Goal: Check status: Check status

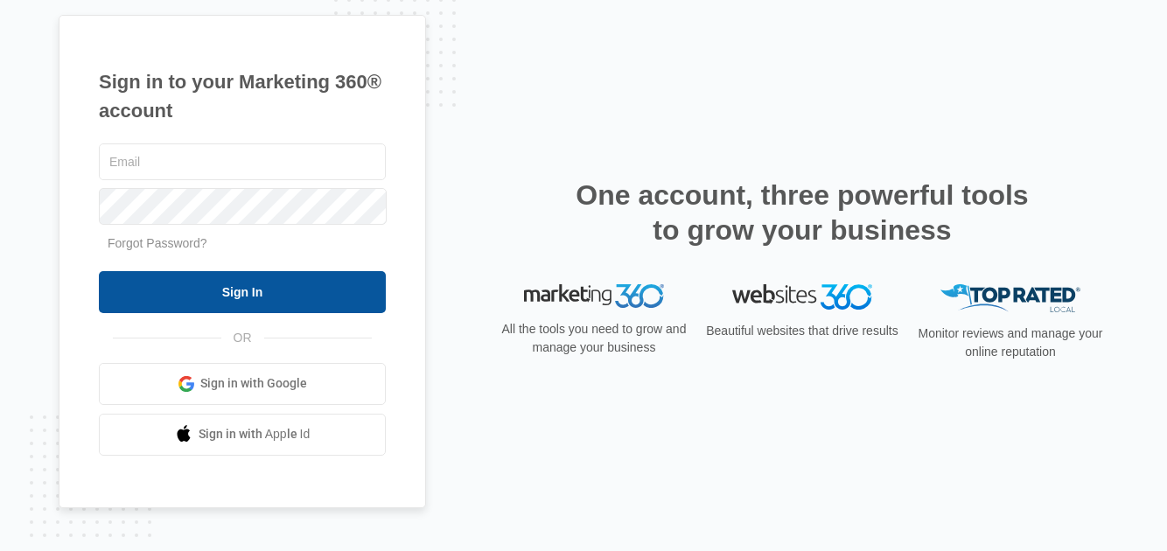
type input "[EMAIL_ADDRESS][DOMAIN_NAME]"
click at [246, 302] on input "Sign In" at bounding box center [242, 292] width 287 height 42
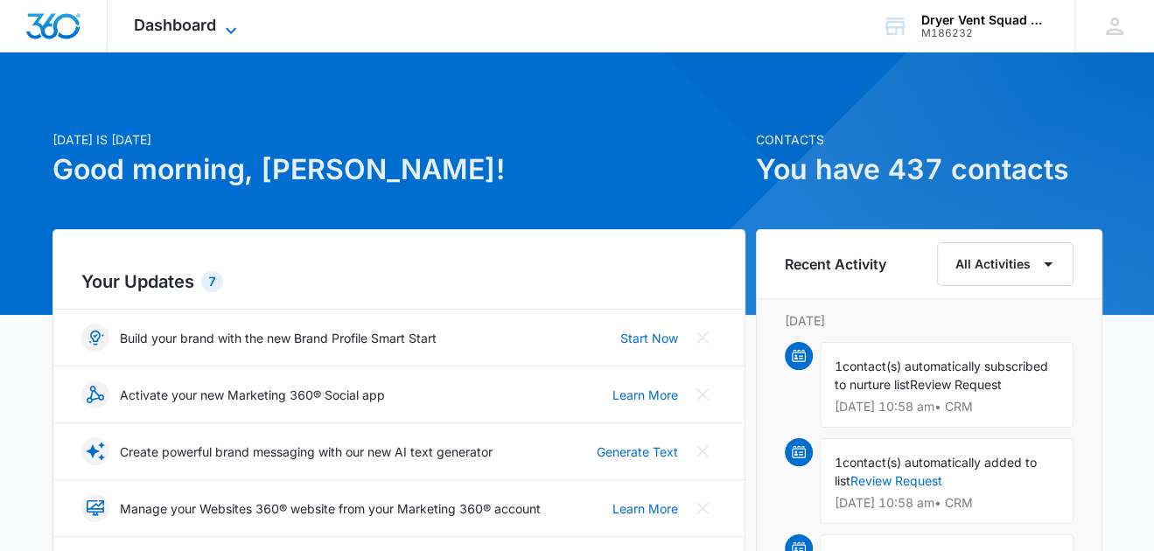
click at [195, 23] on span "Dashboard" at bounding box center [175, 25] width 82 height 18
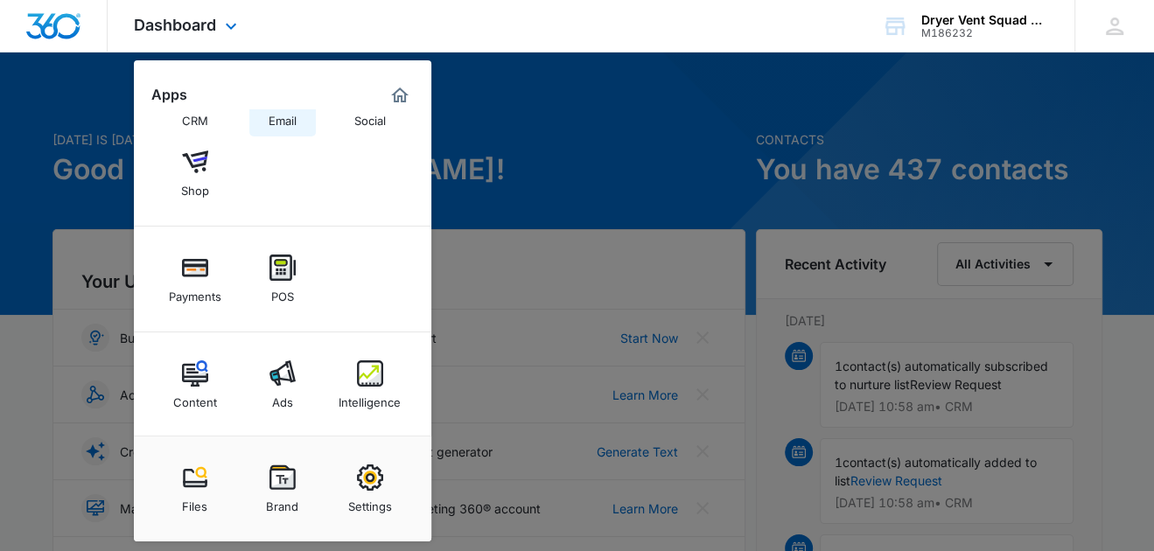
scroll to position [129, 0]
click at [365, 375] on img at bounding box center [370, 373] width 26 height 26
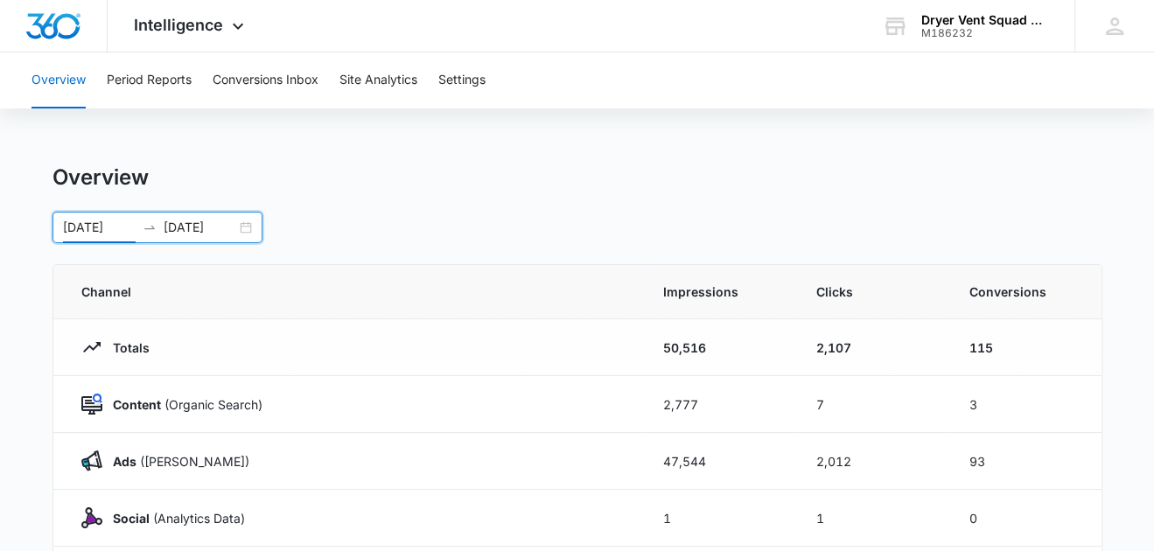
click at [105, 225] on input "07/28/2025" at bounding box center [99, 227] width 73 height 19
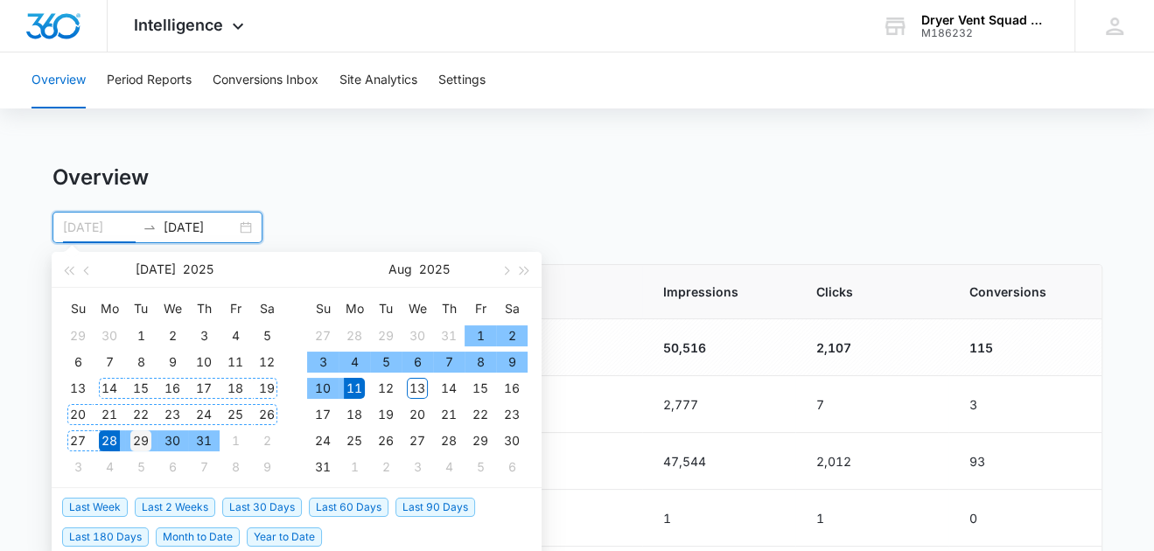
type input "07/29/2025"
click at [143, 435] on div "29" at bounding box center [140, 440] width 21 height 21
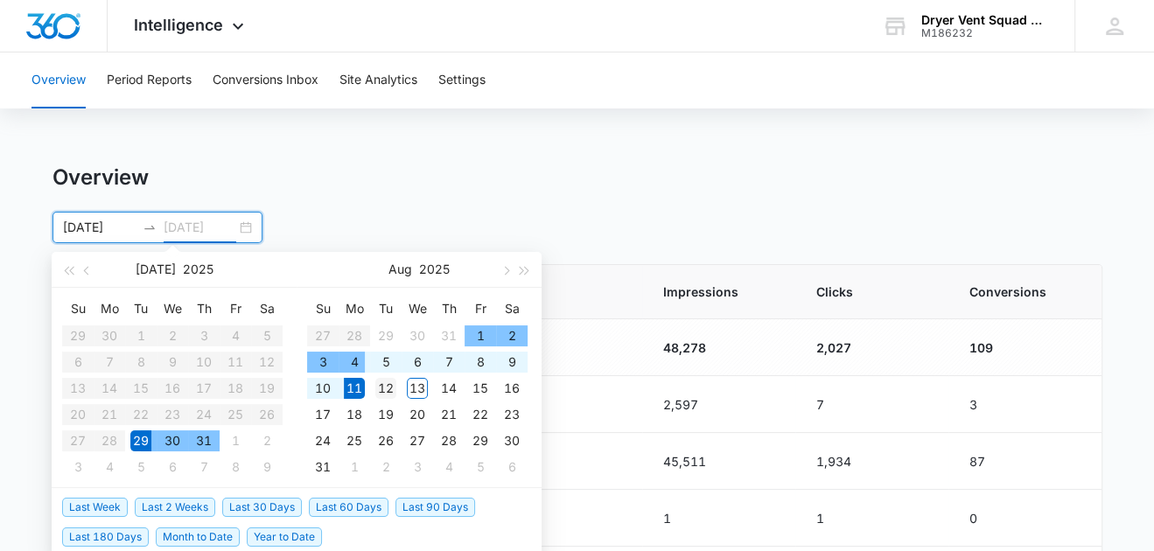
type input "08/12/2025"
click at [382, 386] on div "12" at bounding box center [385, 388] width 21 height 21
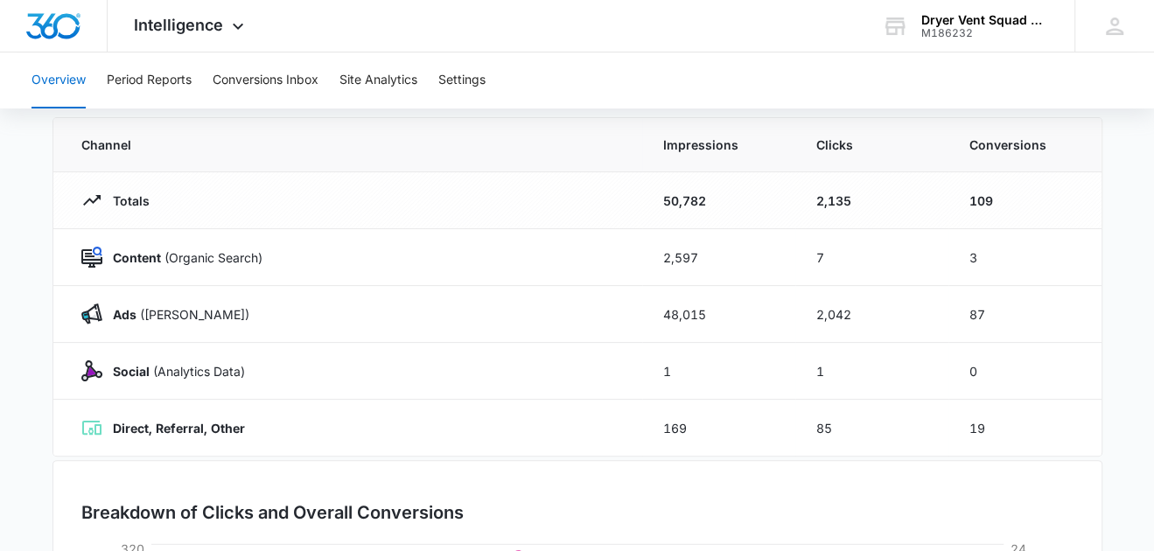
scroll to position [87, 0]
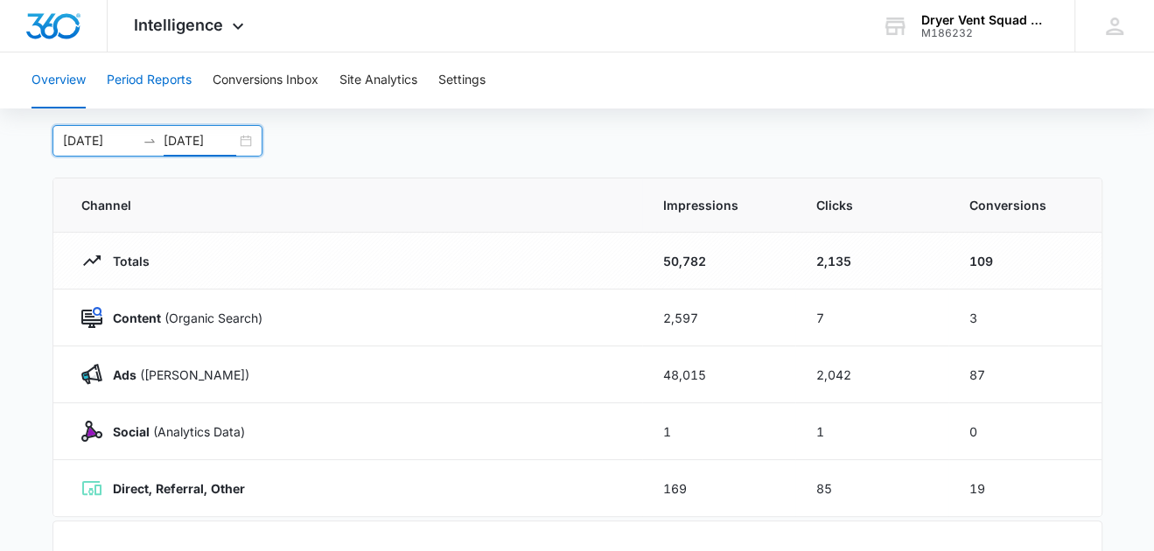
click at [157, 85] on button "Period Reports" at bounding box center [149, 80] width 85 height 56
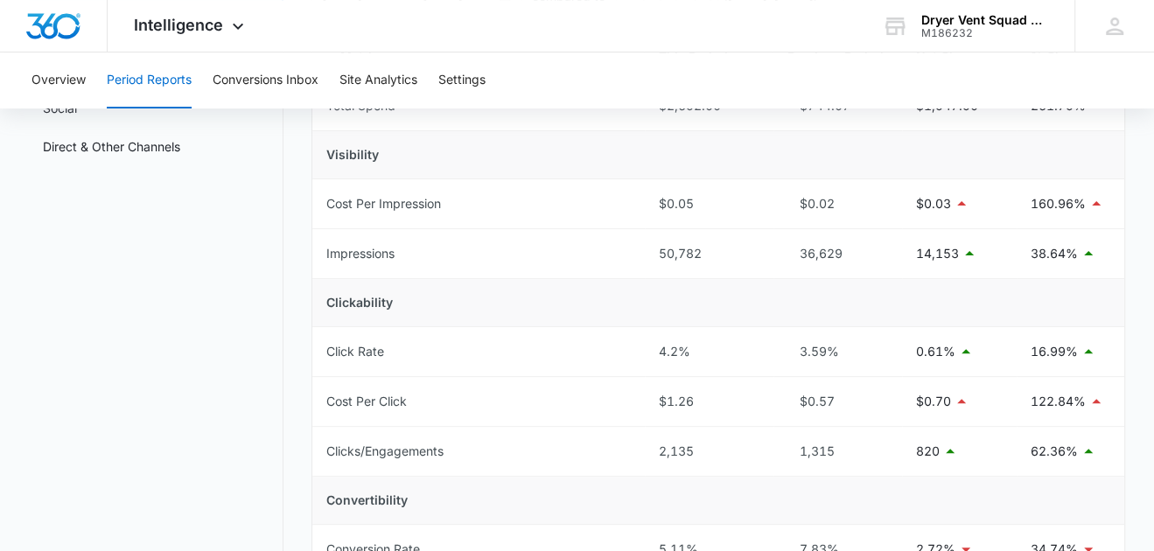
scroll to position [87, 0]
